Goal: Task Accomplishment & Management: Use online tool/utility

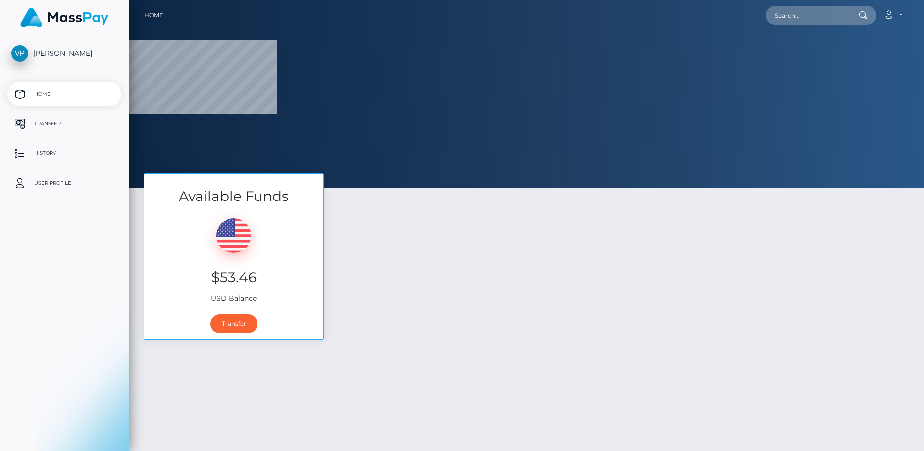
select select
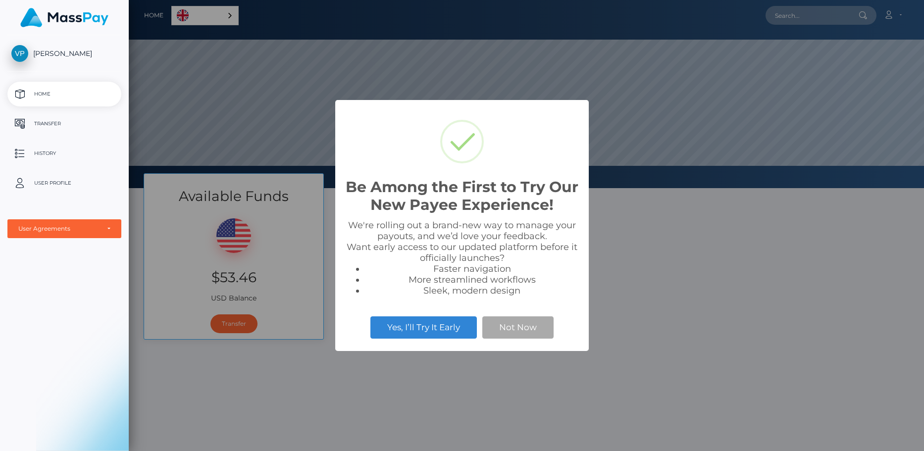
scroll to position [188, 795]
click at [498, 330] on button "Not Now" at bounding box center [517, 328] width 71 height 22
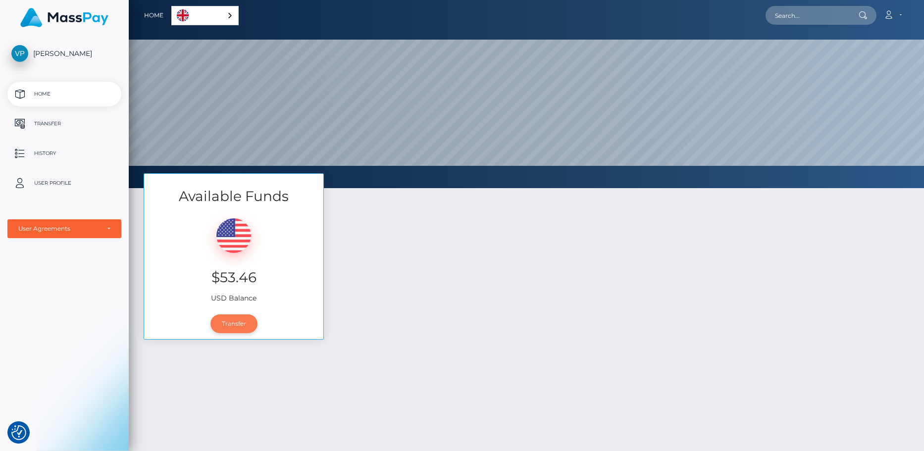
click at [234, 320] on link "Transfer" at bounding box center [234, 324] width 47 height 19
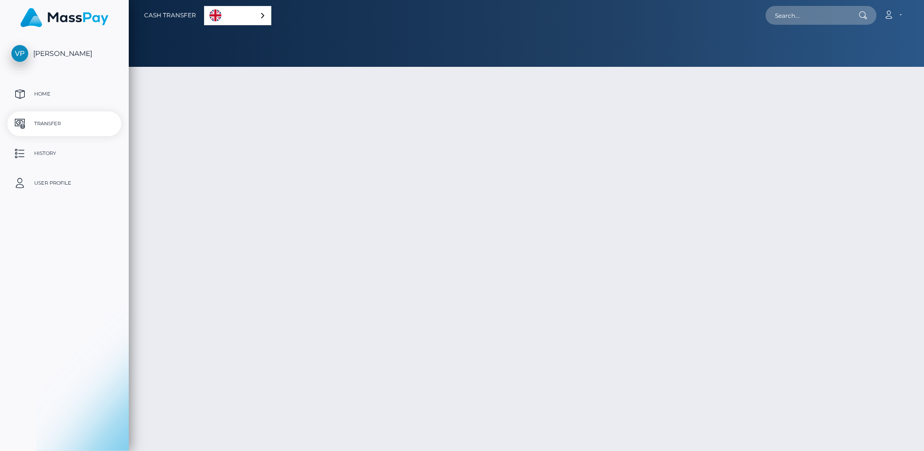
select select
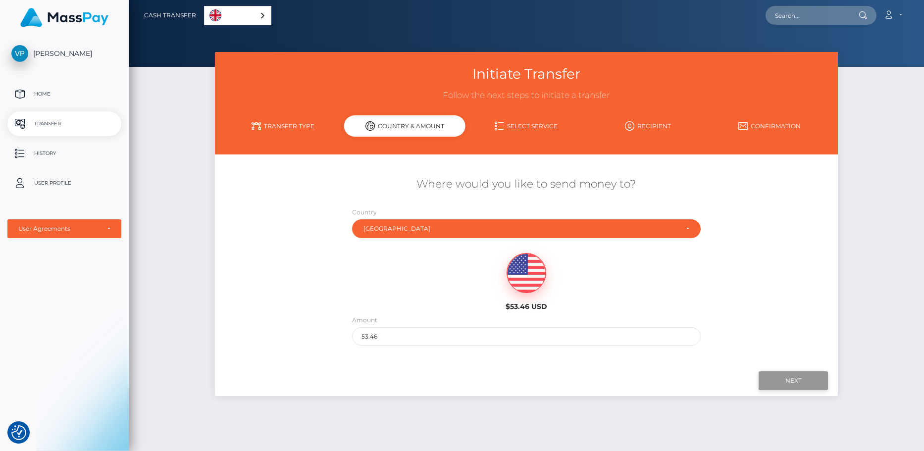
click at [777, 379] on input "Next" at bounding box center [793, 380] width 69 height 19
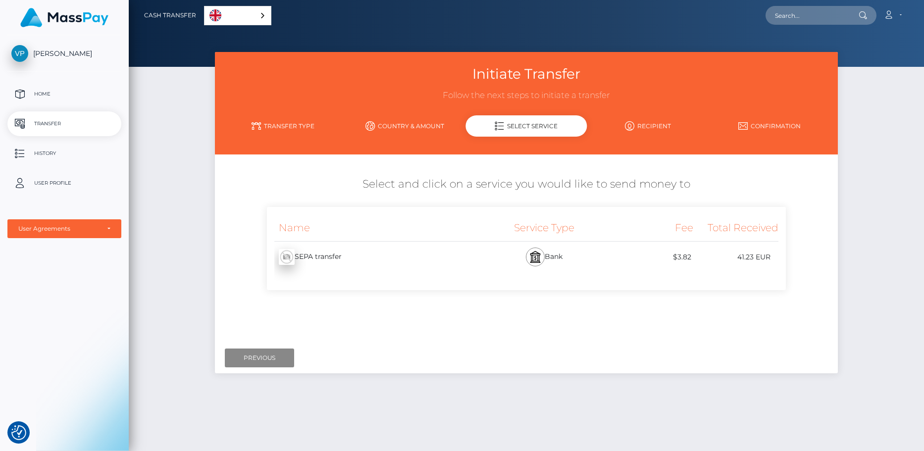
click at [515, 253] on div "Bank" at bounding box center [544, 257] width 128 height 31
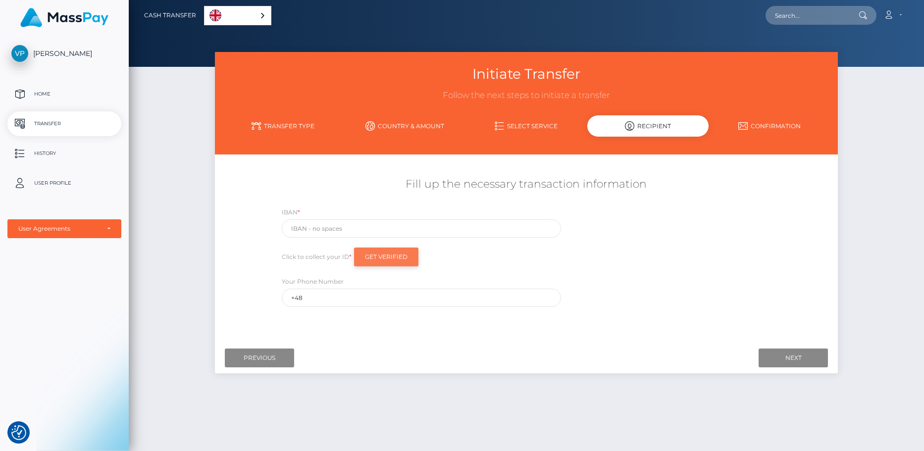
click at [374, 257] on input "Get Verified" at bounding box center [386, 257] width 64 height 19
